Goal: Navigation & Orientation: Understand site structure

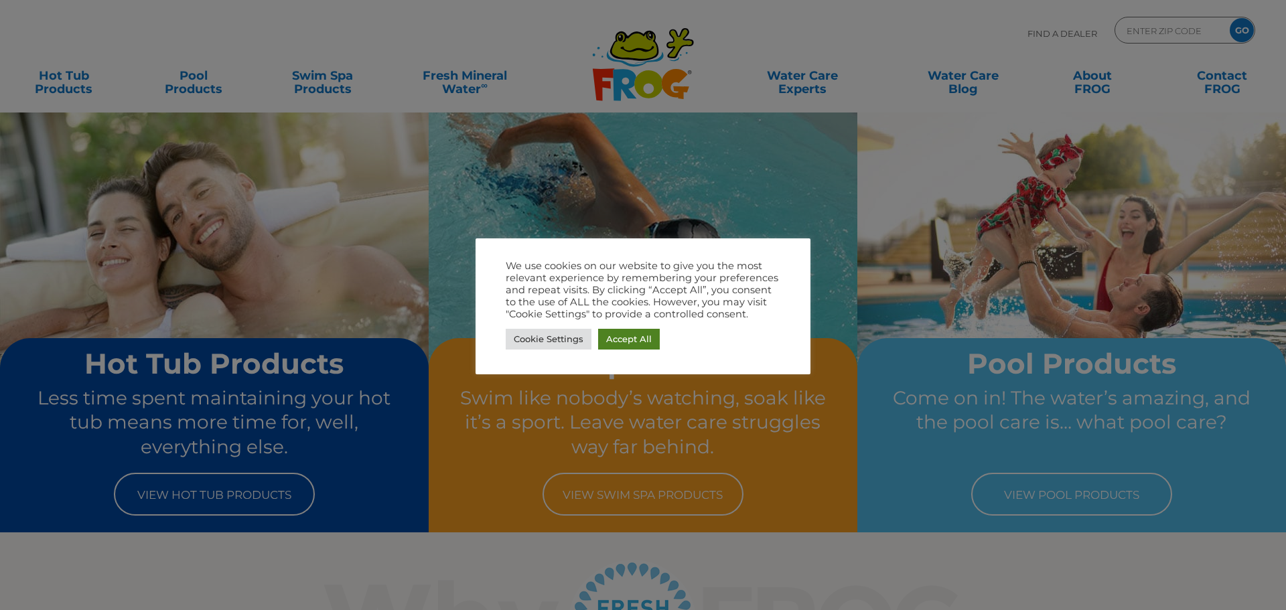
click at [625, 339] on link "Accept All" at bounding box center [629, 339] width 62 height 21
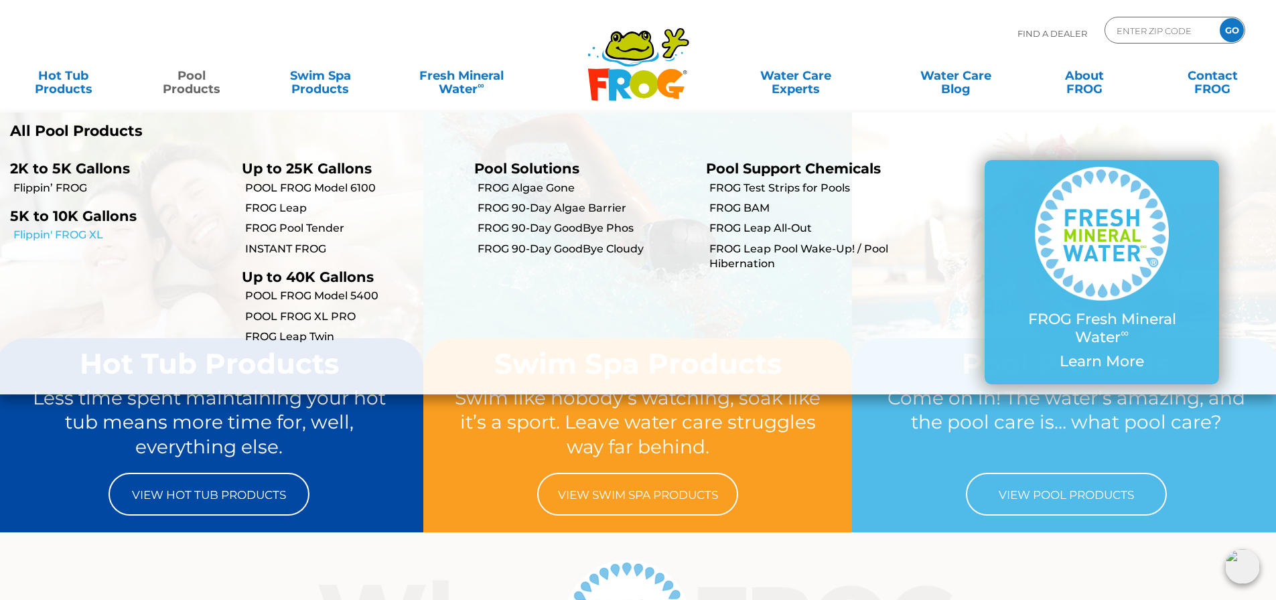
click at [98, 231] on link "Flippin' FROG XL" at bounding box center [122, 235] width 218 height 15
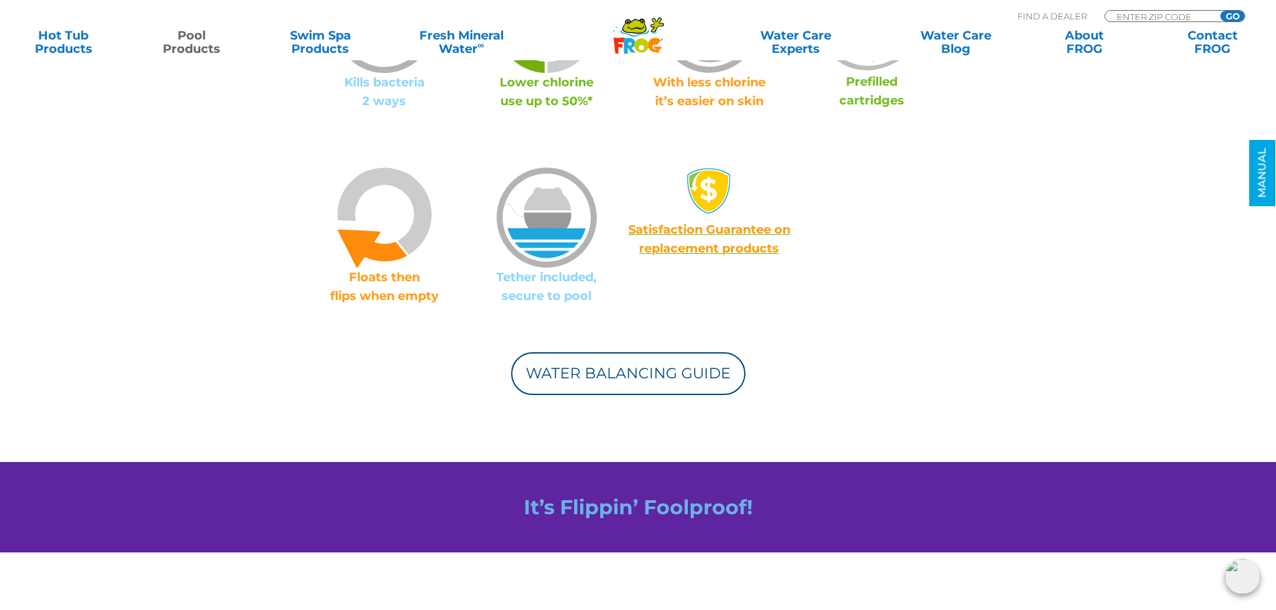
scroll to position [1072, 0]
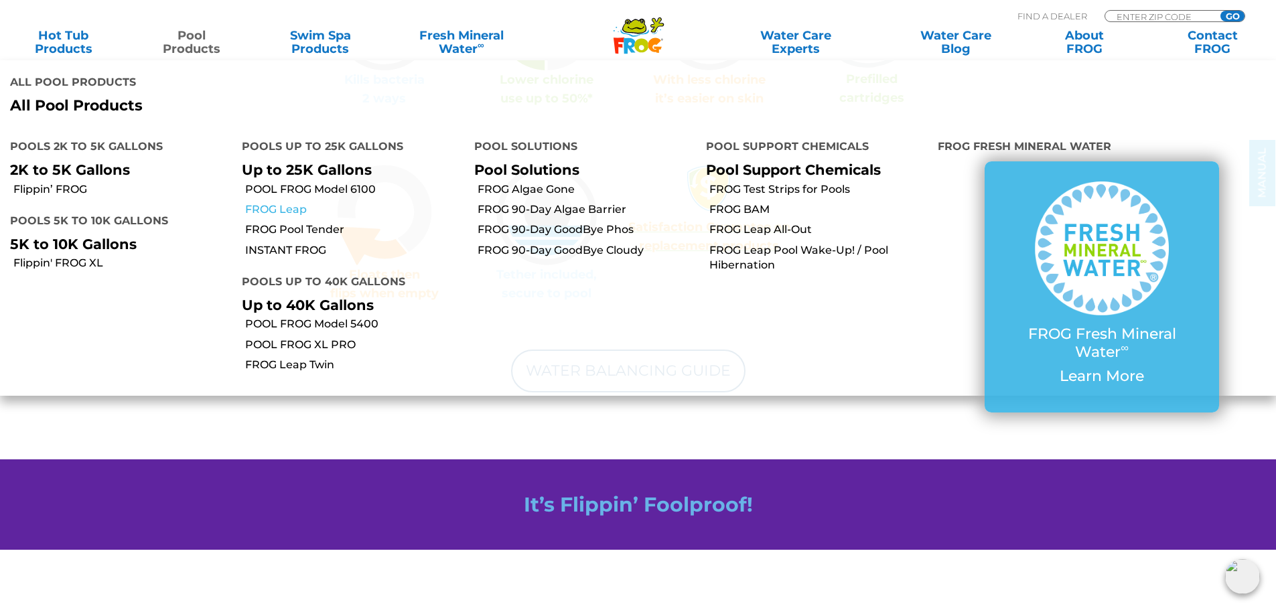
click at [279, 202] on link "FROG Leap" at bounding box center [354, 209] width 218 height 15
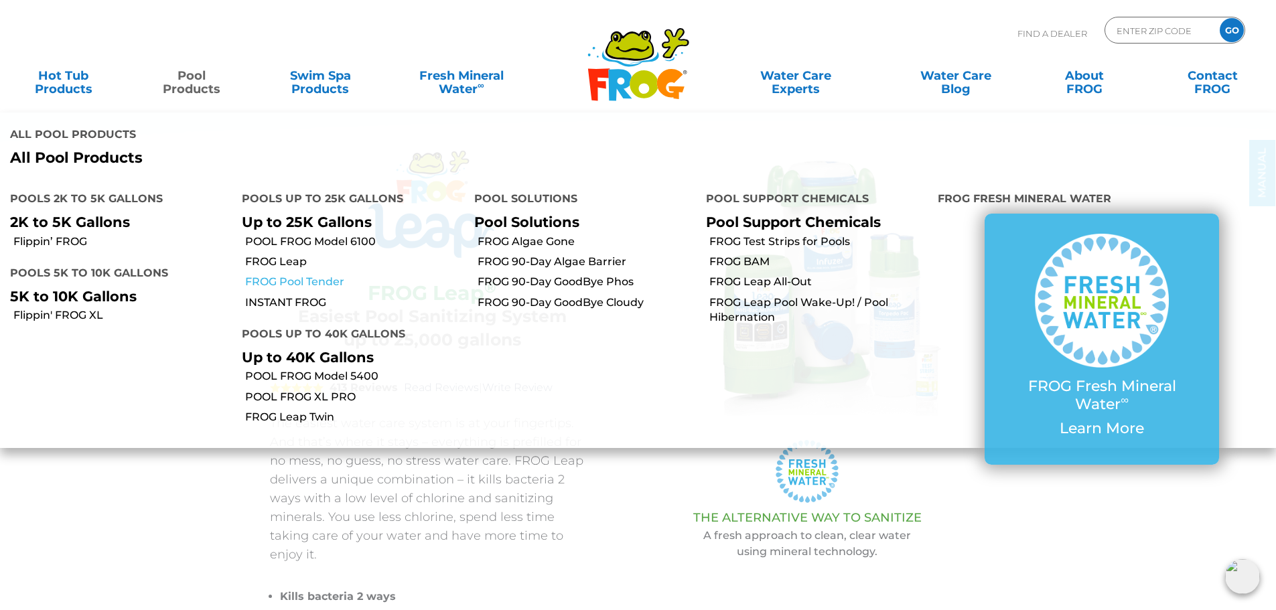
click at [276, 275] on link "FROG Pool Tender" at bounding box center [354, 282] width 218 height 15
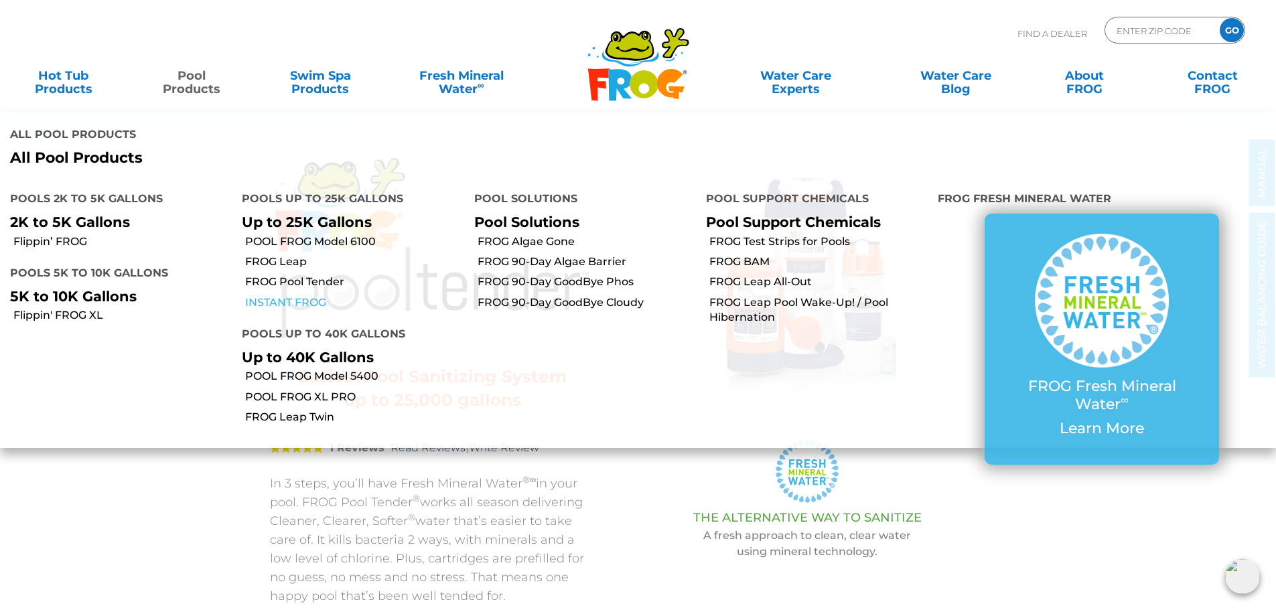
click at [267, 295] on link "INSTANT FROG" at bounding box center [354, 302] width 218 height 15
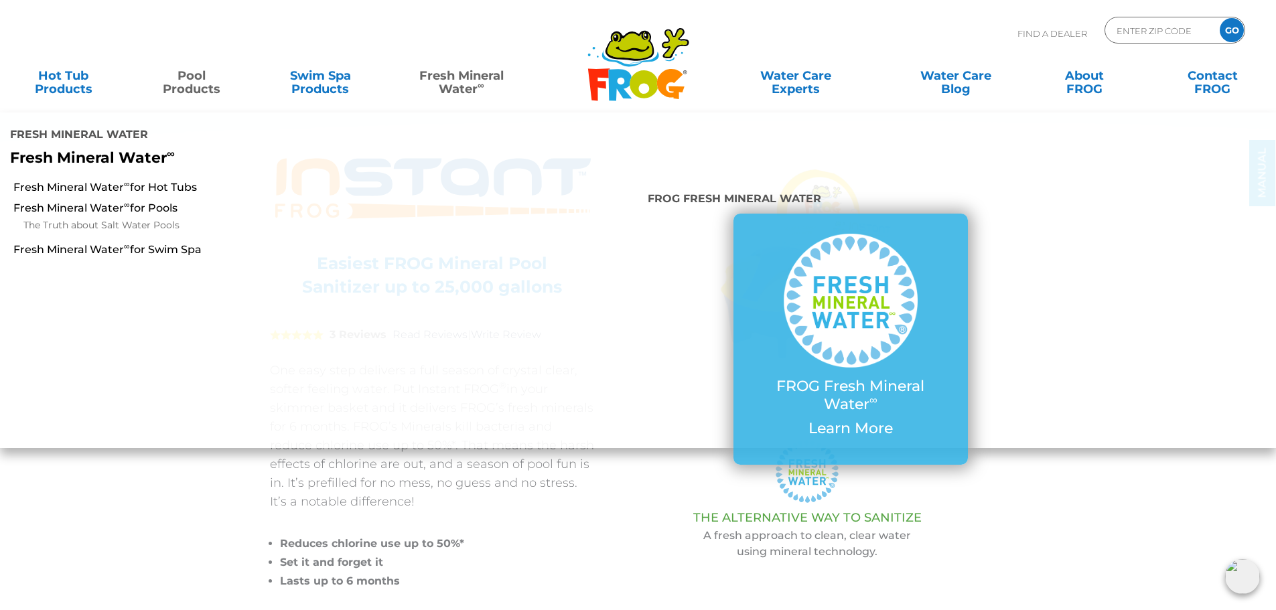
click at [470, 74] on link "Fresh Mineral Water ∞" at bounding box center [461, 75] width 125 height 27
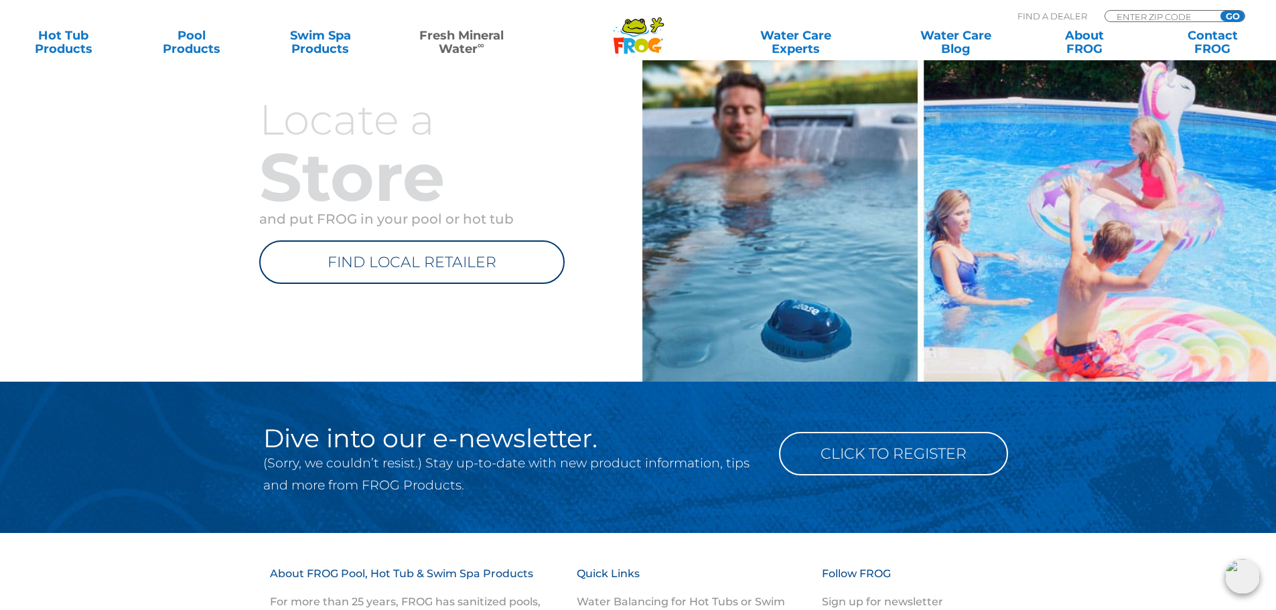
scroll to position [1589, 0]
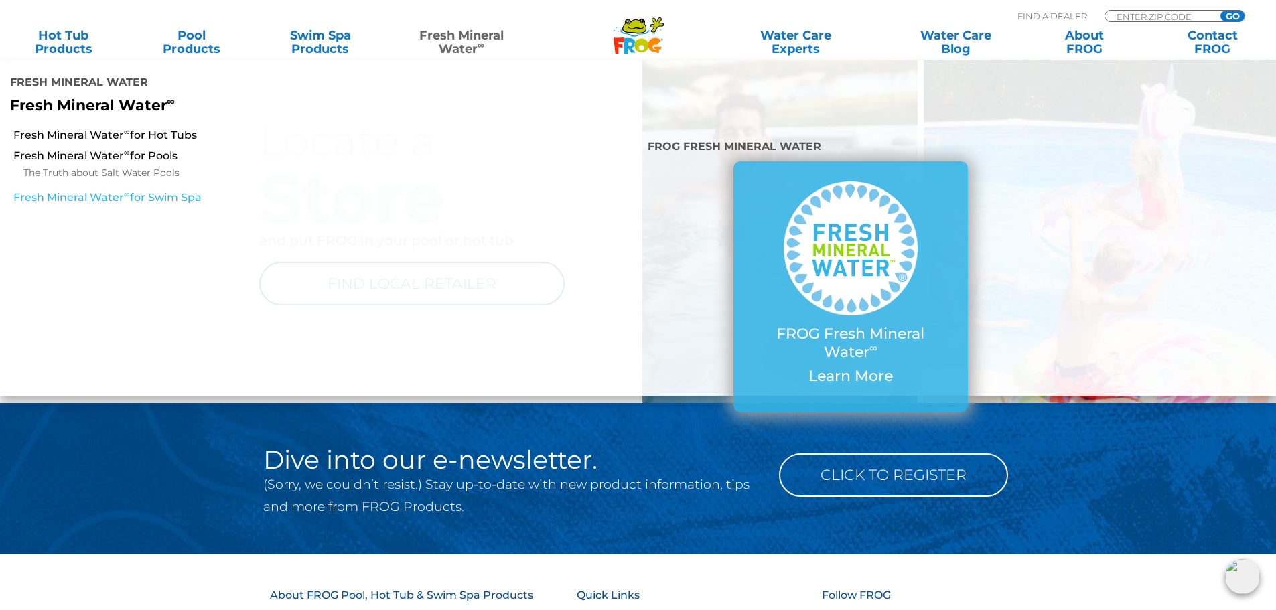
click at [162, 190] on link "Fresh Mineral Water ∞ for Swim Spa" at bounding box center [219, 197] width 412 height 15
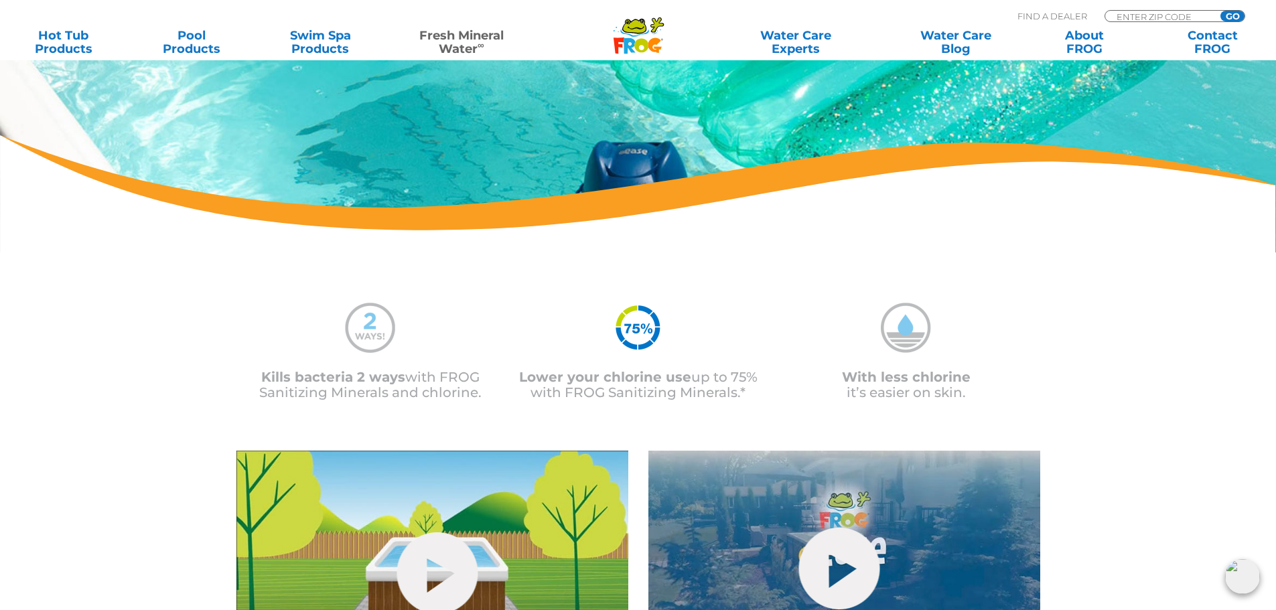
scroll to position [536, 0]
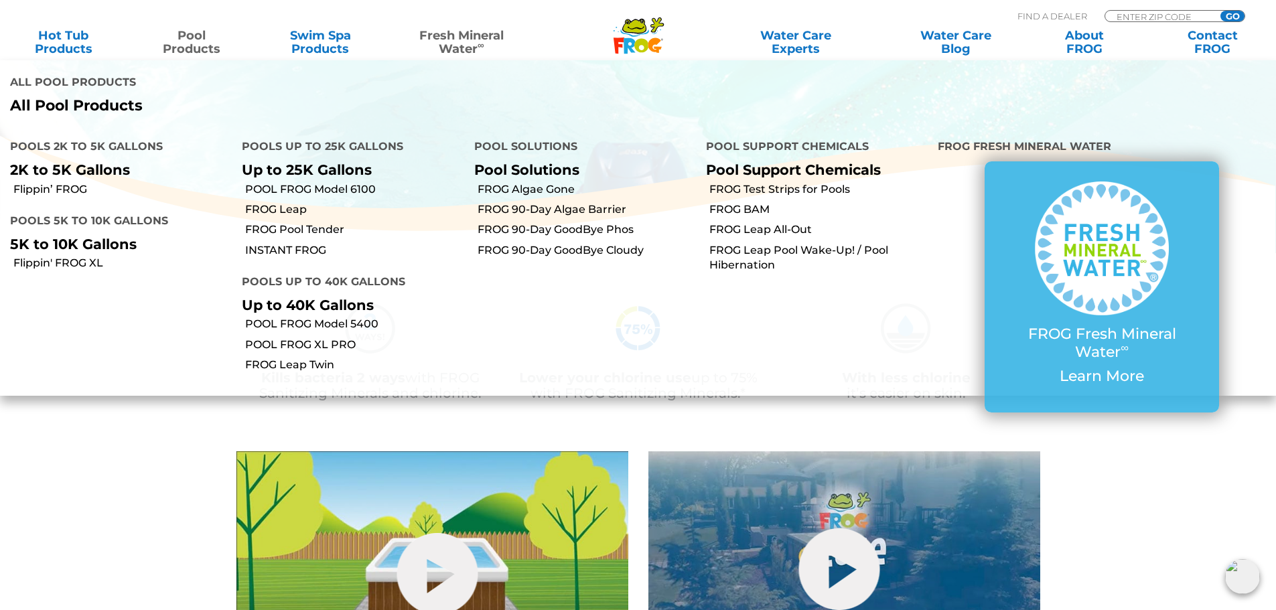
click at [64, 97] on p "All Pool Products" at bounding box center [319, 105] width 618 height 17
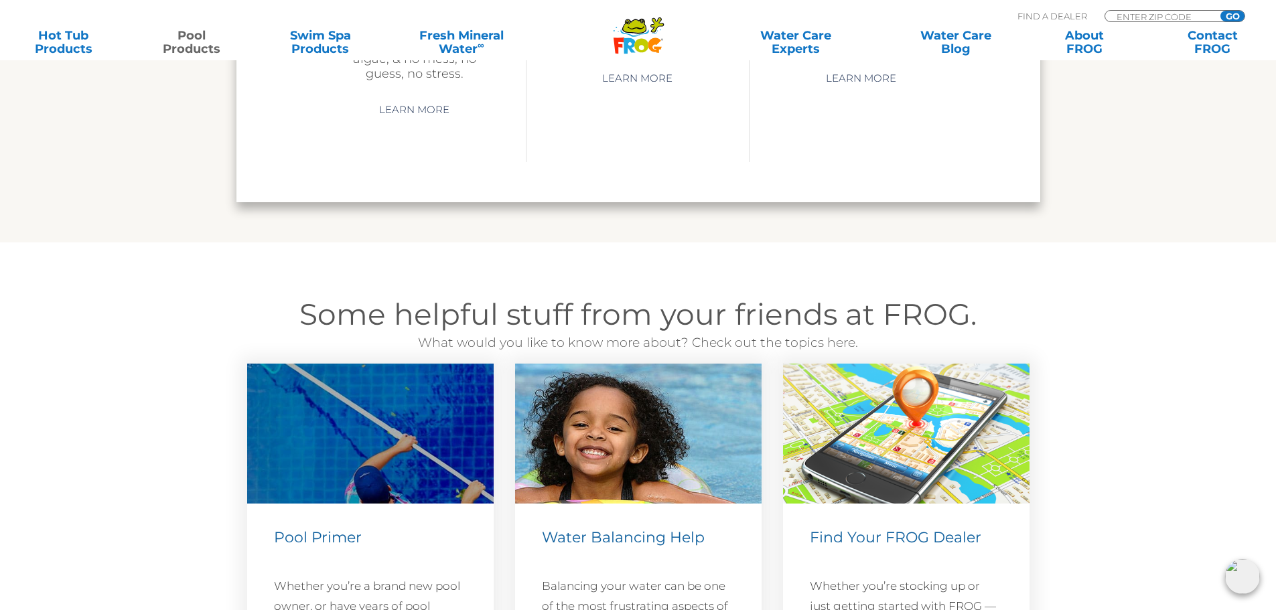
scroll to position [4153, 0]
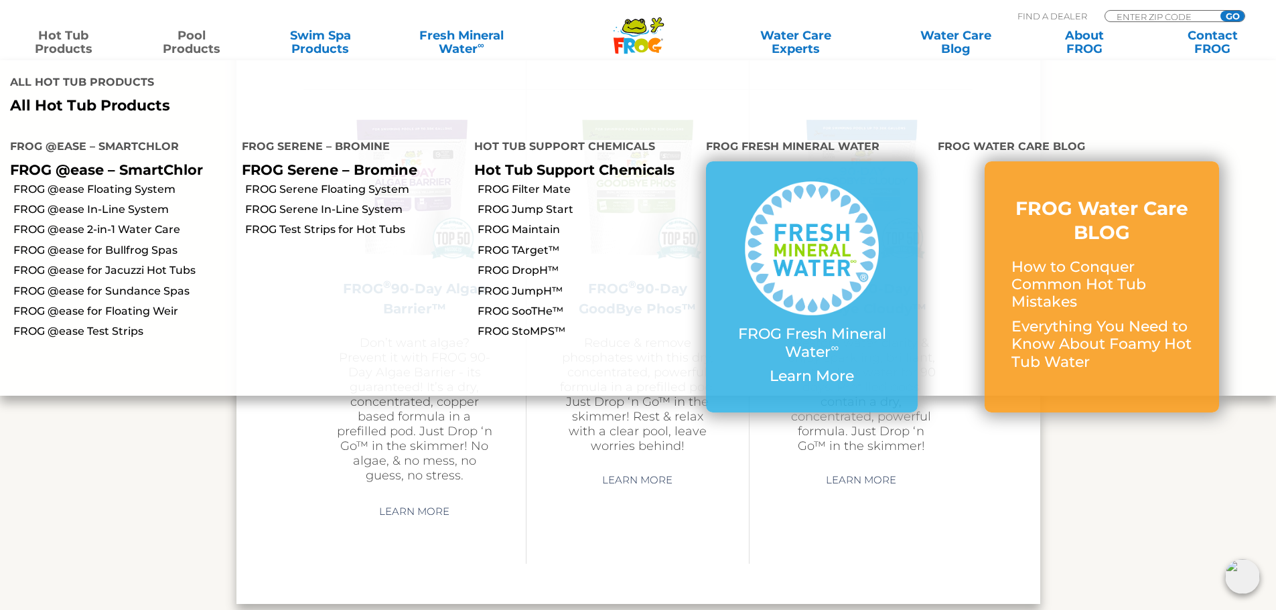
click at [47, 97] on p "All Hot Tub Products" at bounding box center [319, 105] width 618 height 17
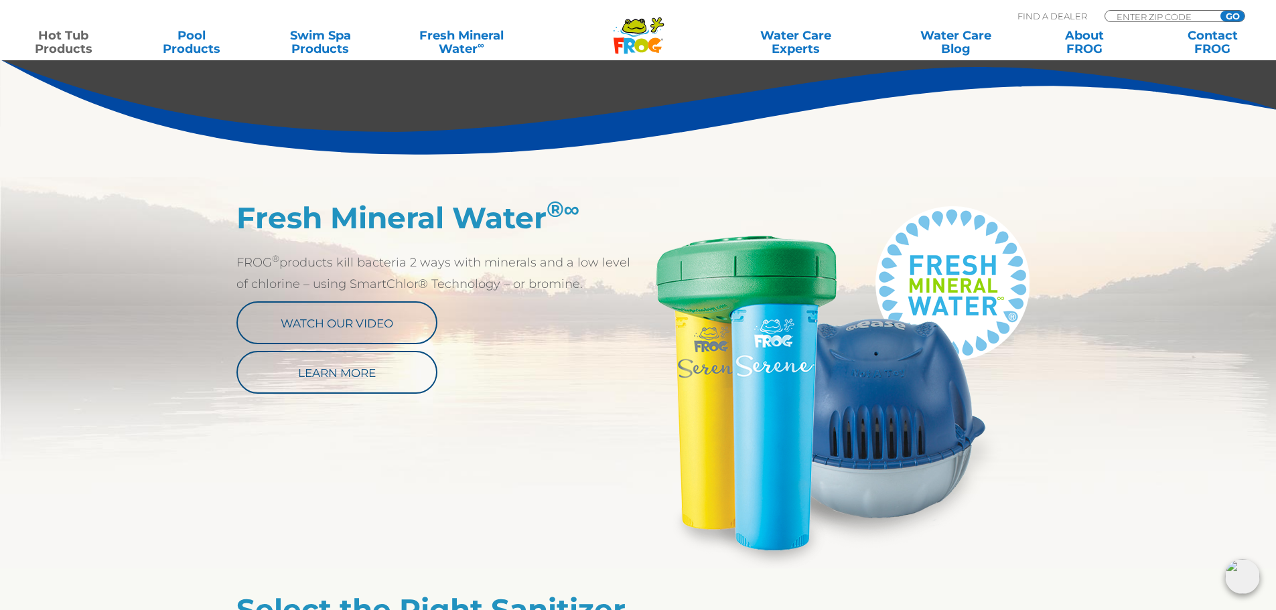
scroll to position [536, 0]
